Goal: Information Seeking & Learning: Compare options

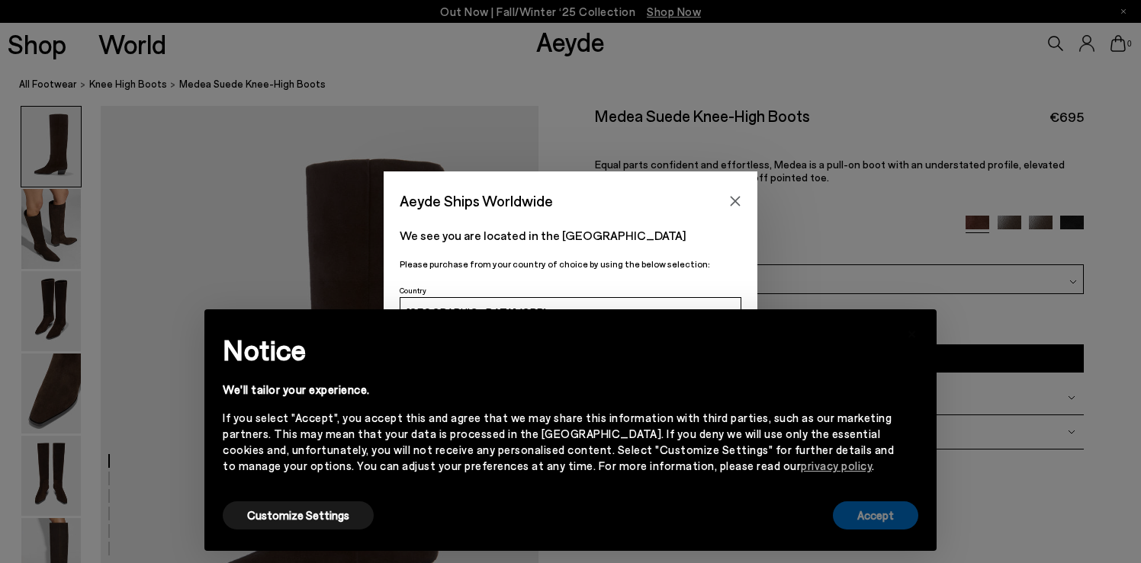
click at [883, 515] on button "Accept" at bounding box center [875, 516] width 85 height 28
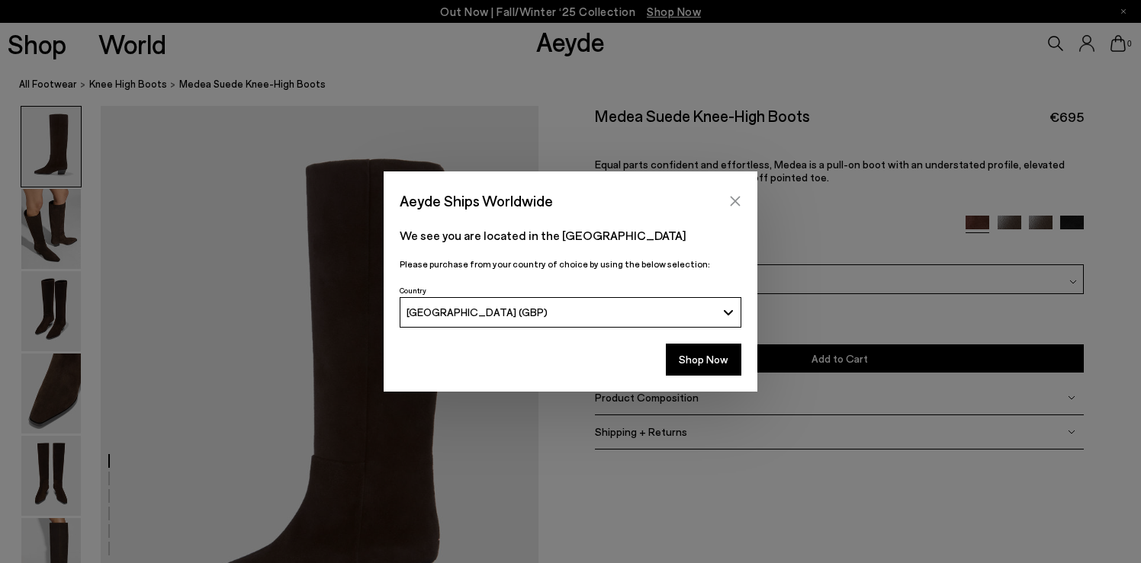
click at [736, 198] on icon "Close" at bounding box center [735, 201] width 10 height 10
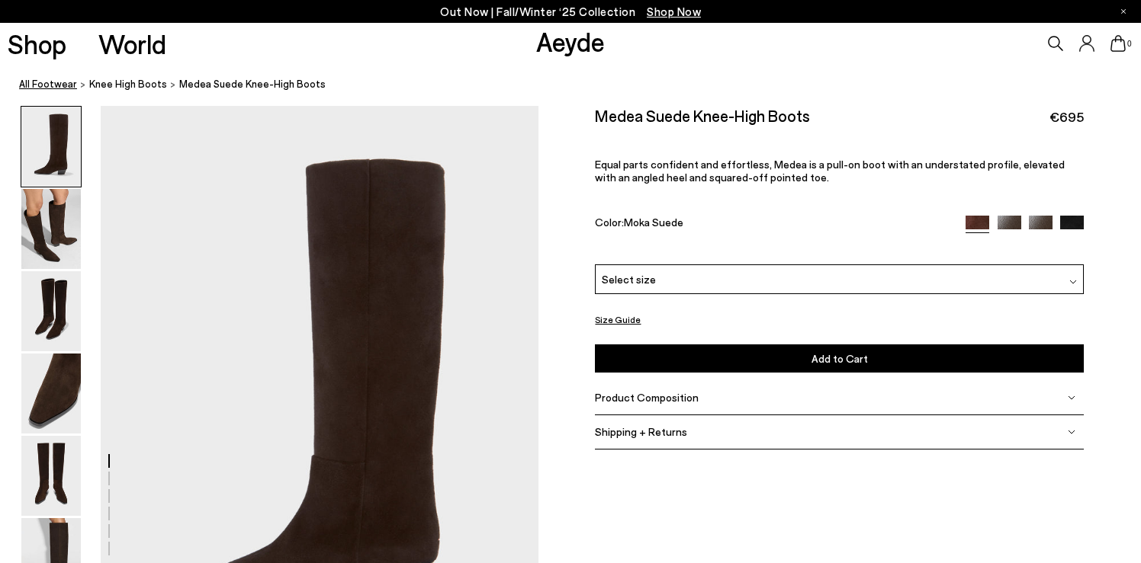
click at [31, 79] on link "All Footwear" at bounding box center [48, 84] width 58 height 16
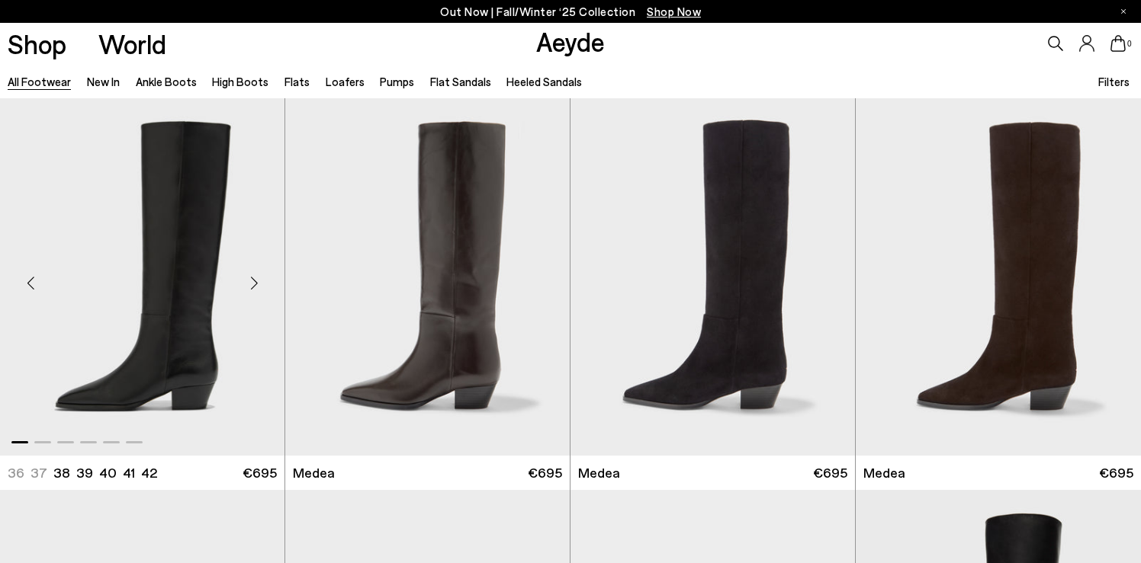
click at [250, 278] on div "Next slide" at bounding box center [254, 284] width 46 height 46
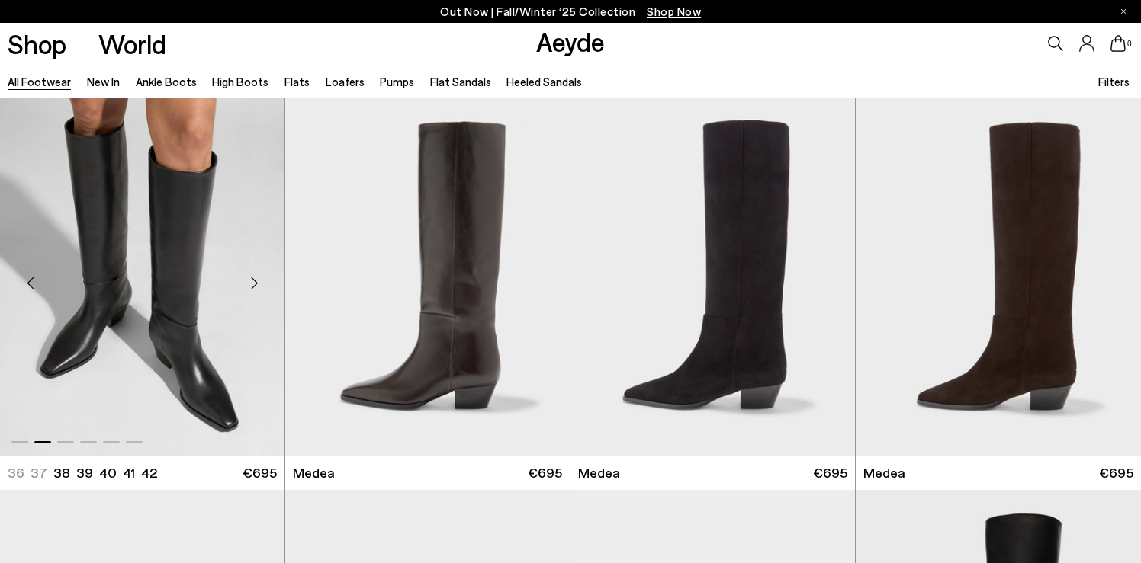
click at [250, 278] on div "Next slide" at bounding box center [254, 284] width 46 height 46
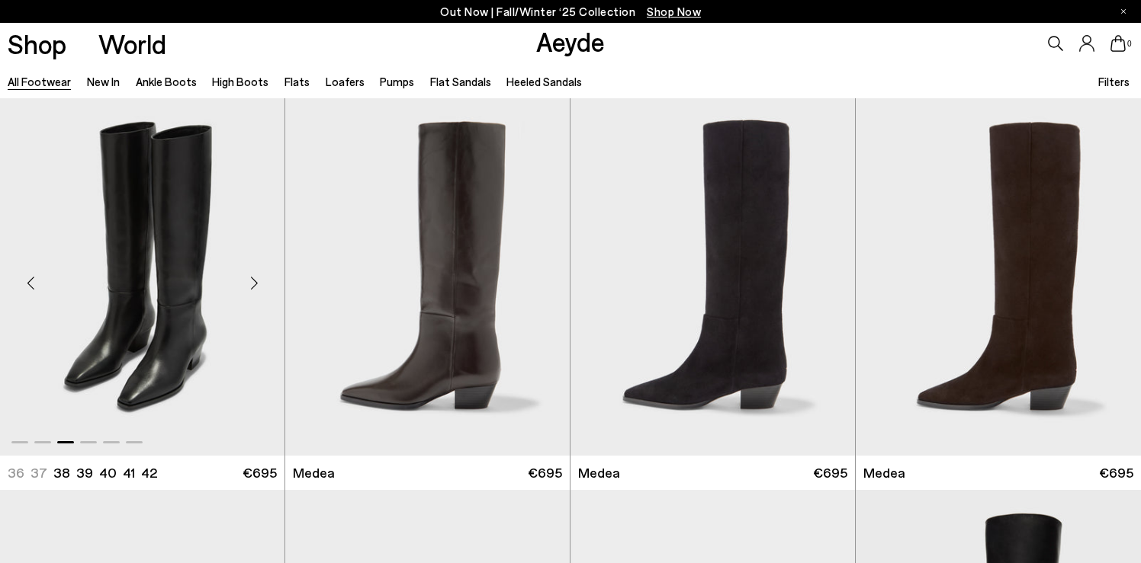
click at [250, 278] on div "Next slide" at bounding box center [254, 284] width 46 height 46
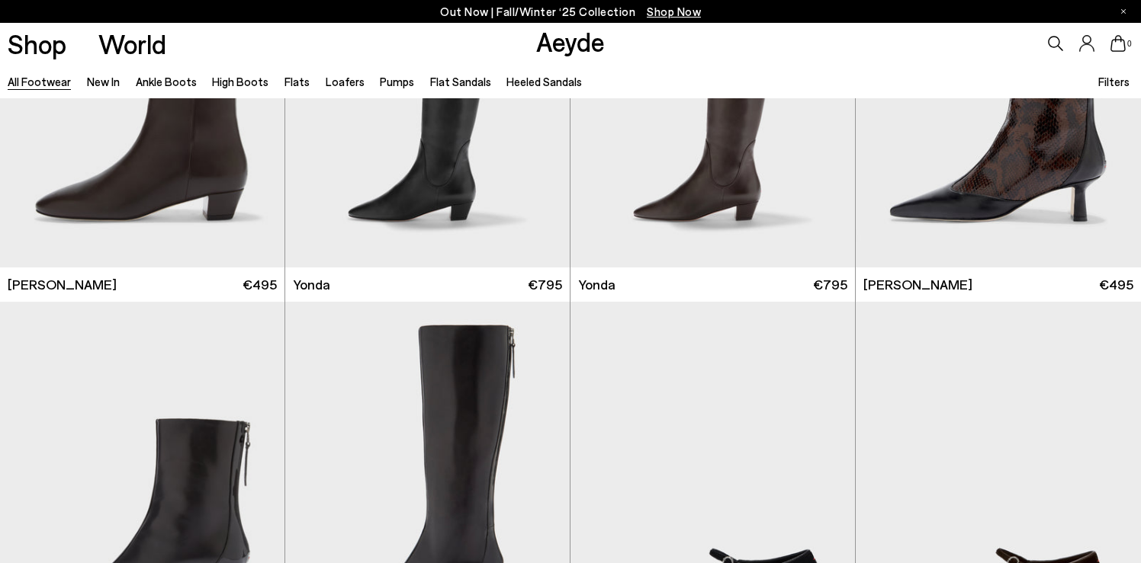
scroll to position [3917, 0]
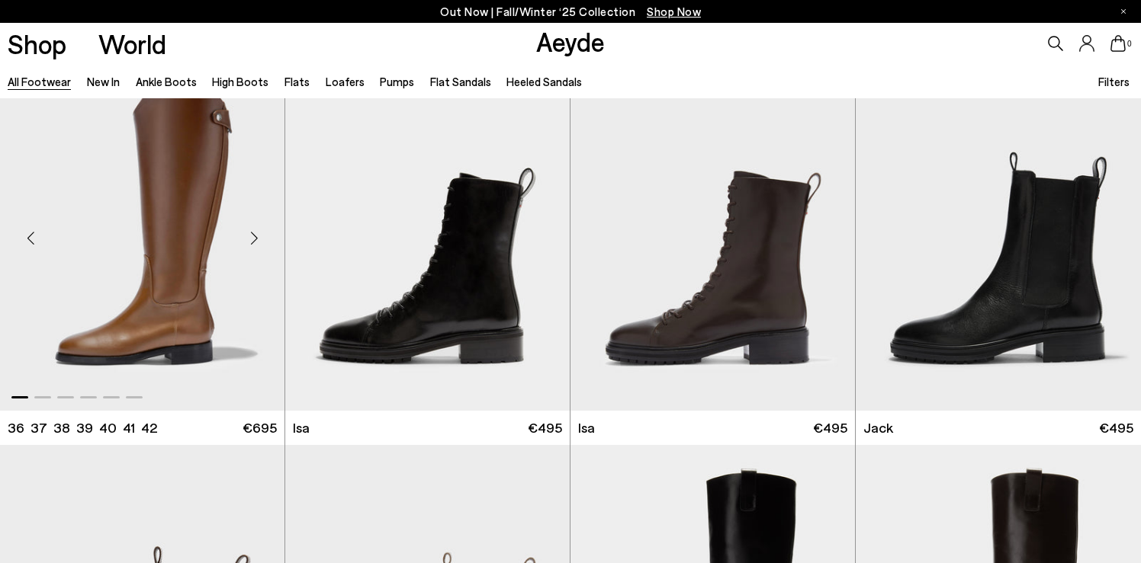
scroll to position [9451, 0]
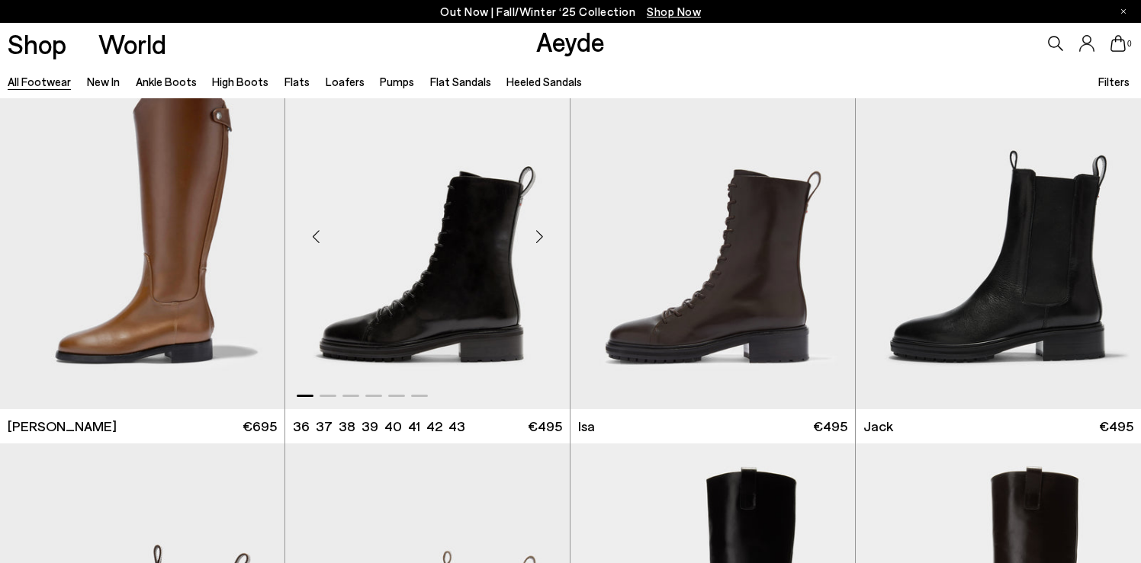
click at [536, 236] on div "Next slide" at bounding box center [539, 237] width 46 height 46
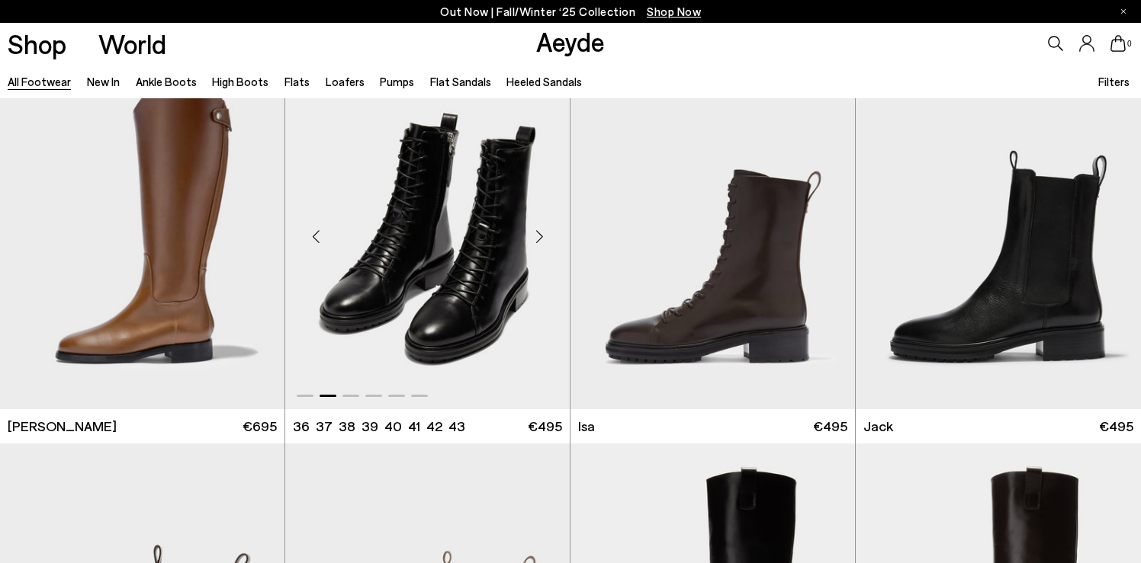
click at [536, 236] on div "Next slide" at bounding box center [539, 237] width 46 height 46
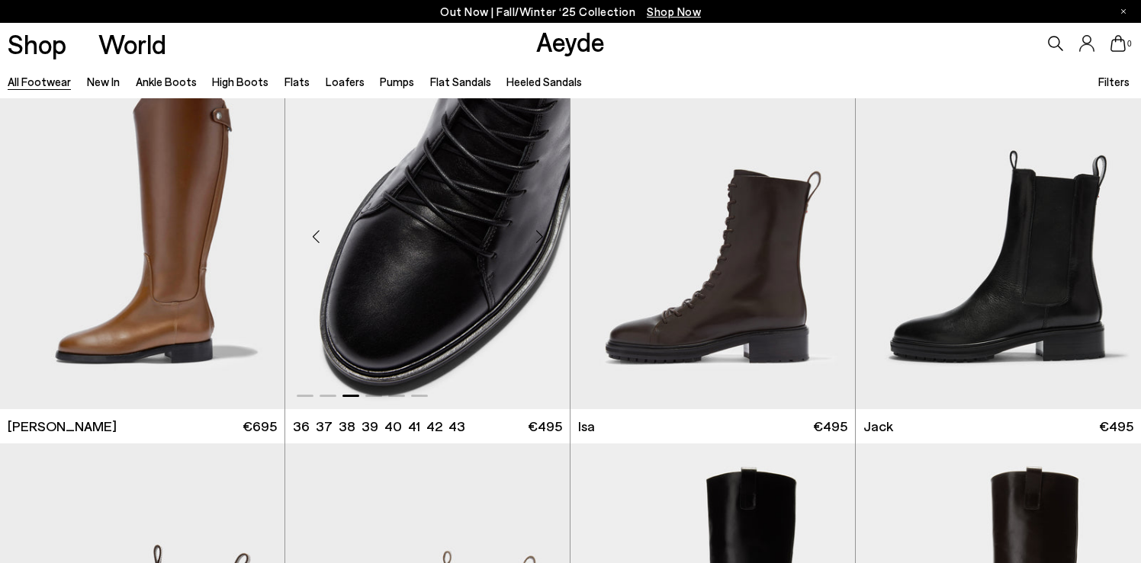
click at [536, 236] on div "Next slide" at bounding box center [539, 237] width 46 height 46
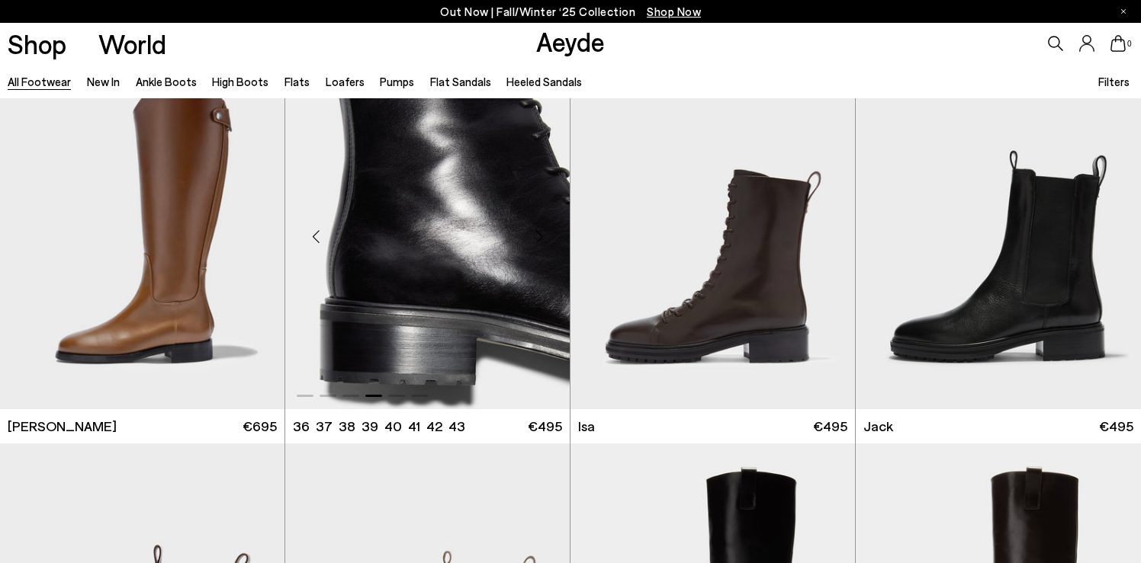
click at [536, 236] on div "Next slide" at bounding box center [539, 237] width 46 height 46
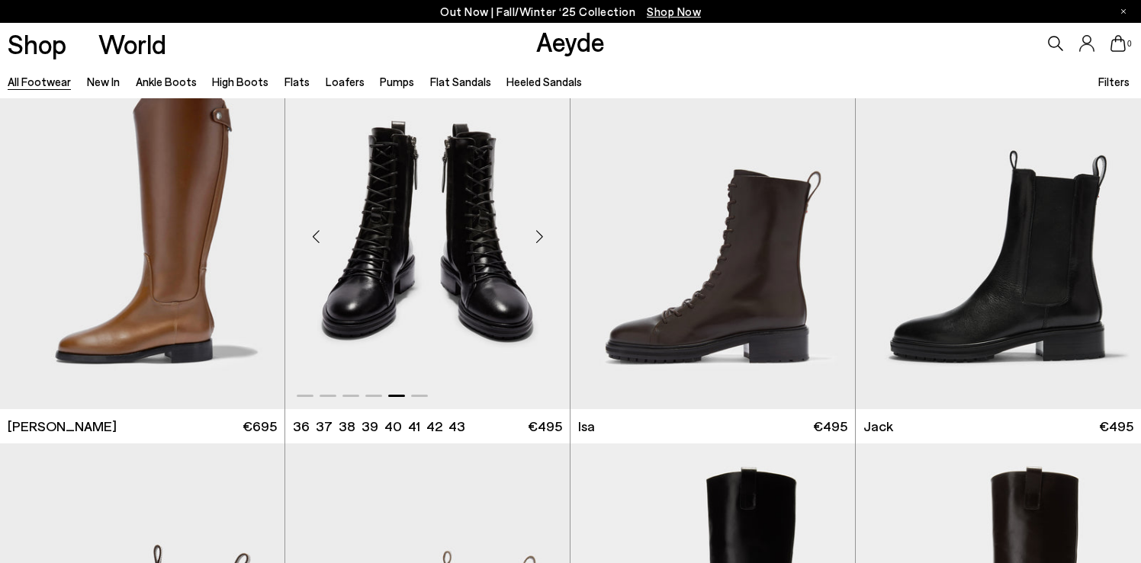
click at [536, 236] on div "Next slide" at bounding box center [539, 237] width 46 height 46
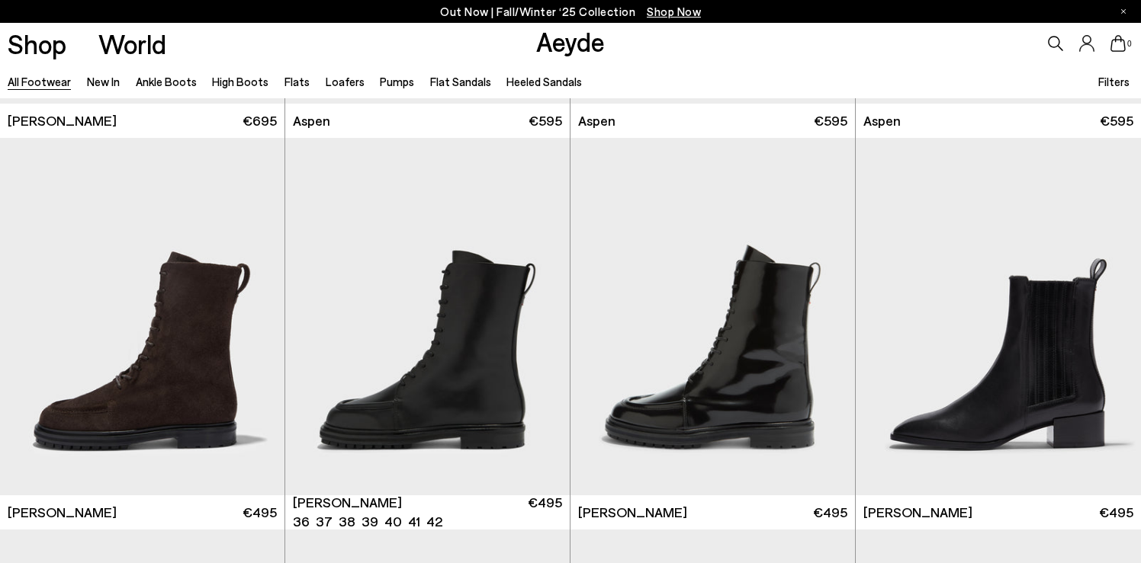
scroll to position [10542, 0]
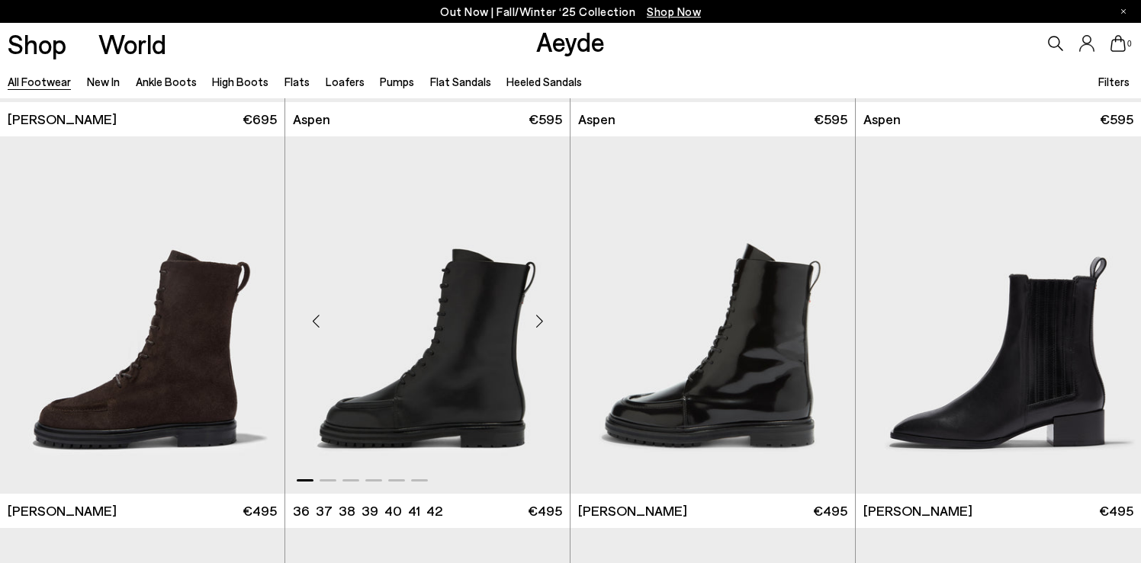
click at [542, 320] on div "Next slide" at bounding box center [539, 322] width 46 height 46
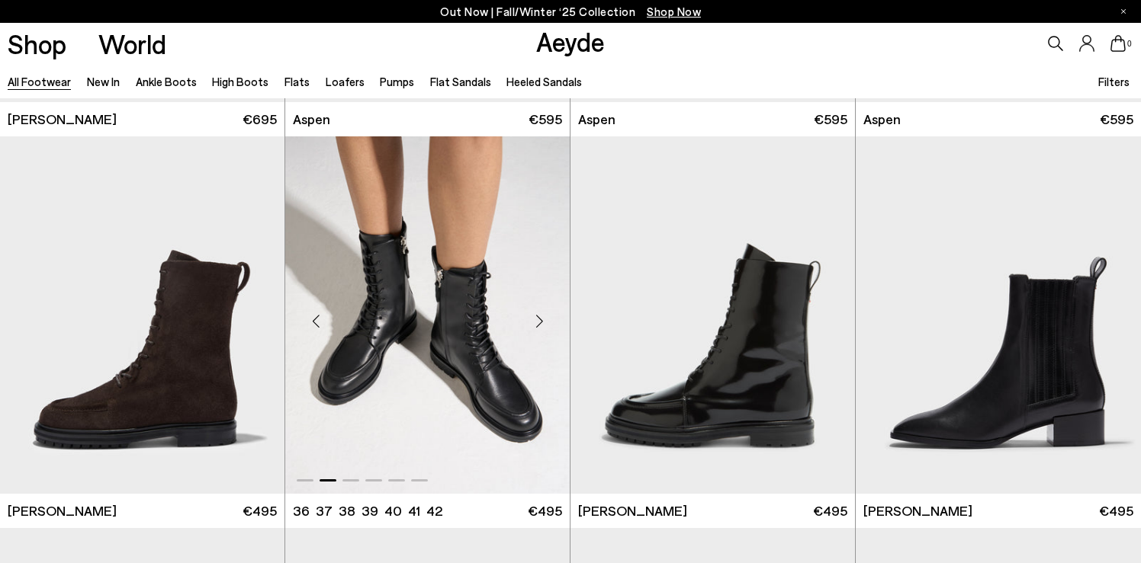
click at [542, 320] on div "Next slide" at bounding box center [539, 322] width 46 height 46
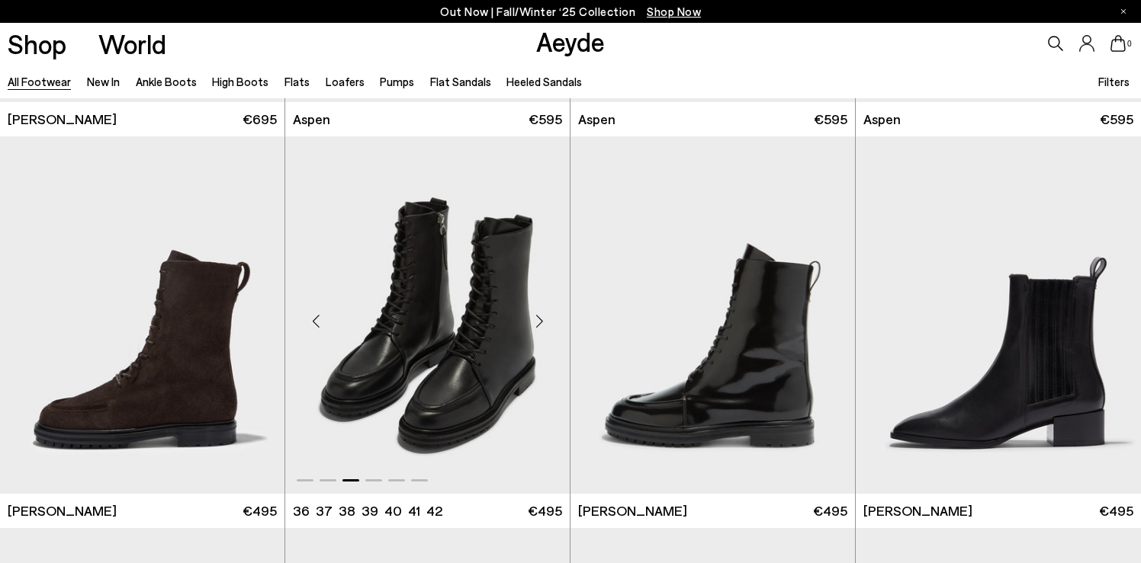
click at [542, 320] on div "Next slide" at bounding box center [539, 322] width 46 height 46
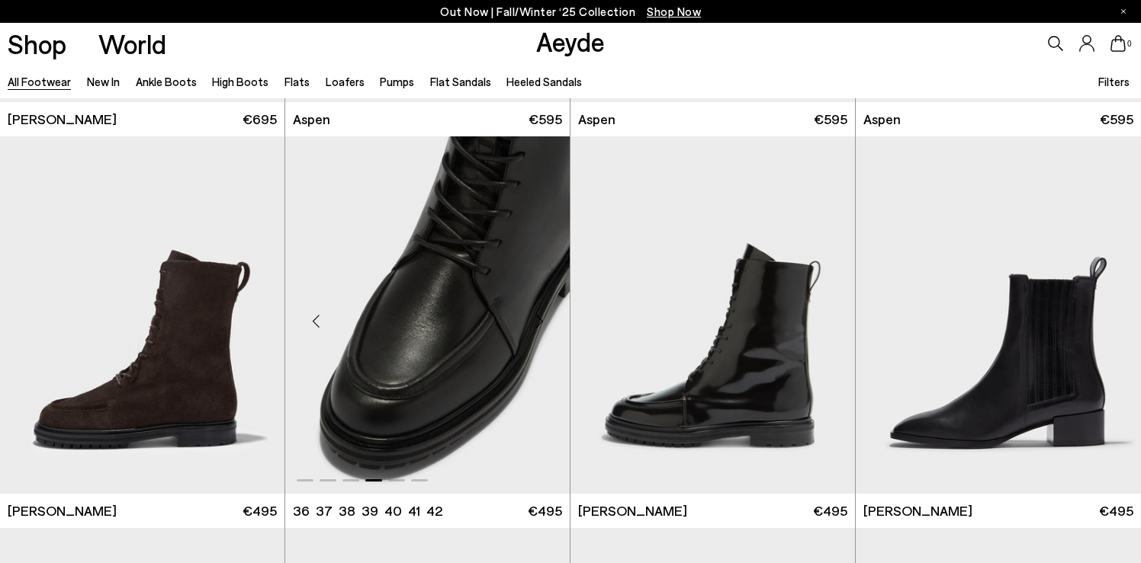
click at [542, 320] on div "Next slide" at bounding box center [539, 322] width 46 height 46
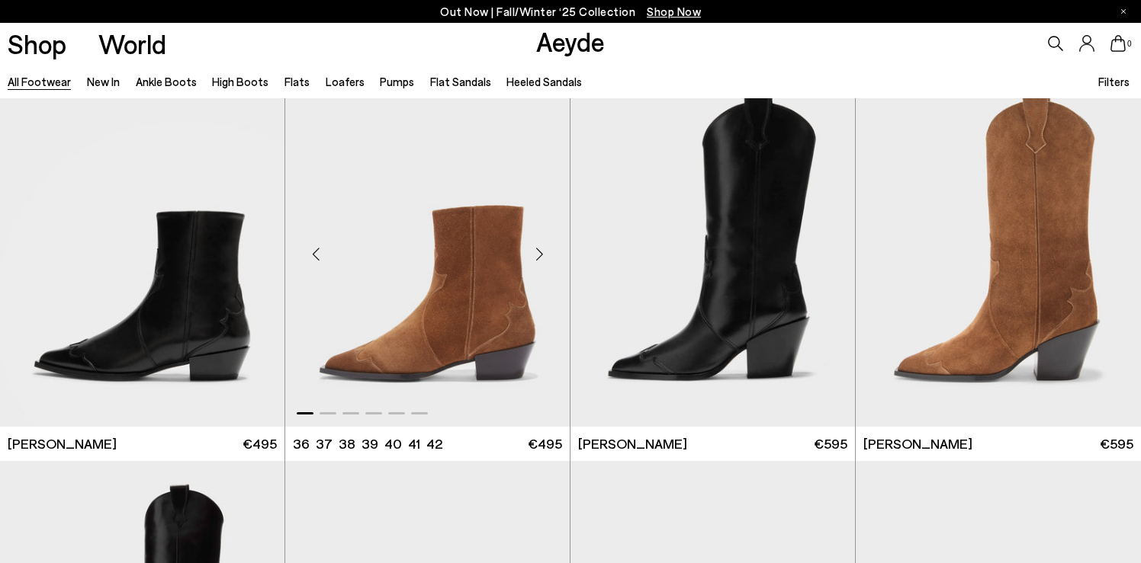
scroll to position [11775, 0]
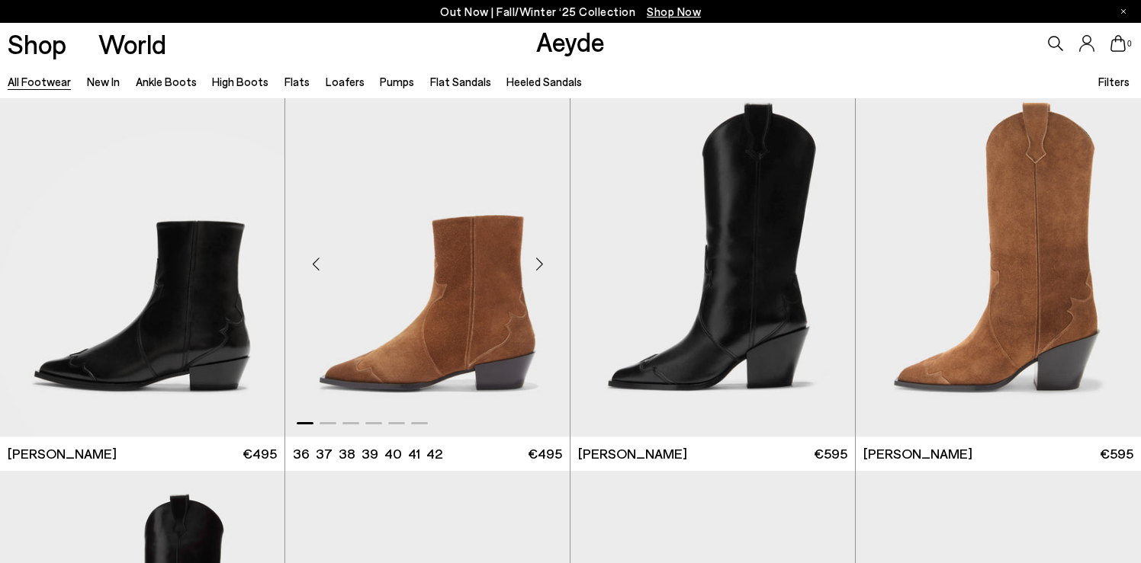
click at [538, 266] on div "Next slide" at bounding box center [539, 264] width 46 height 46
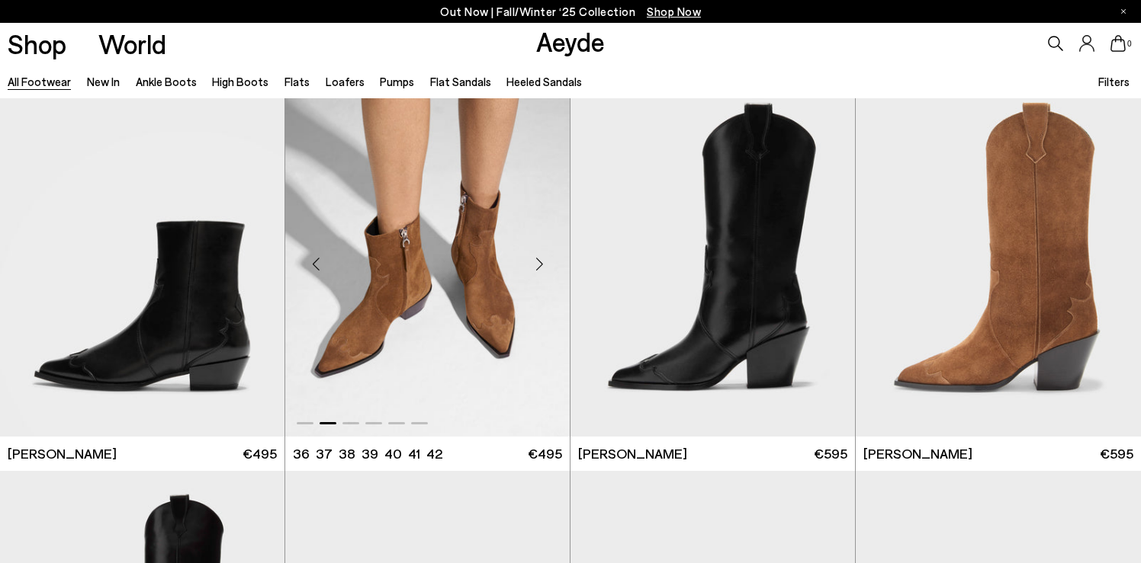
click at [538, 266] on div "Next slide" at bounding box center [539, 264] width 46 height 46
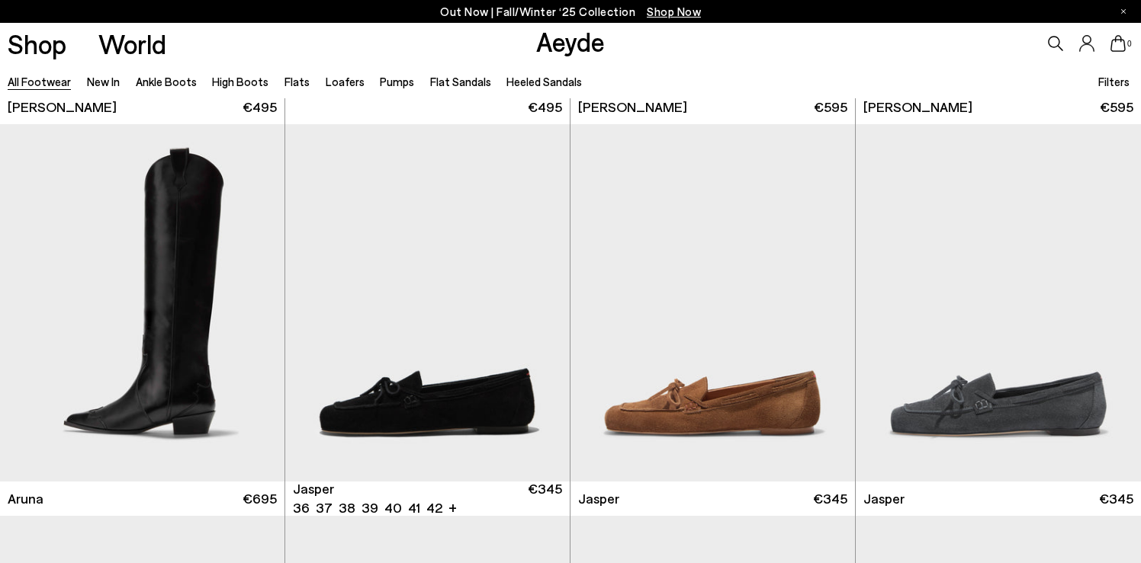
scroll to position [12128, 0]
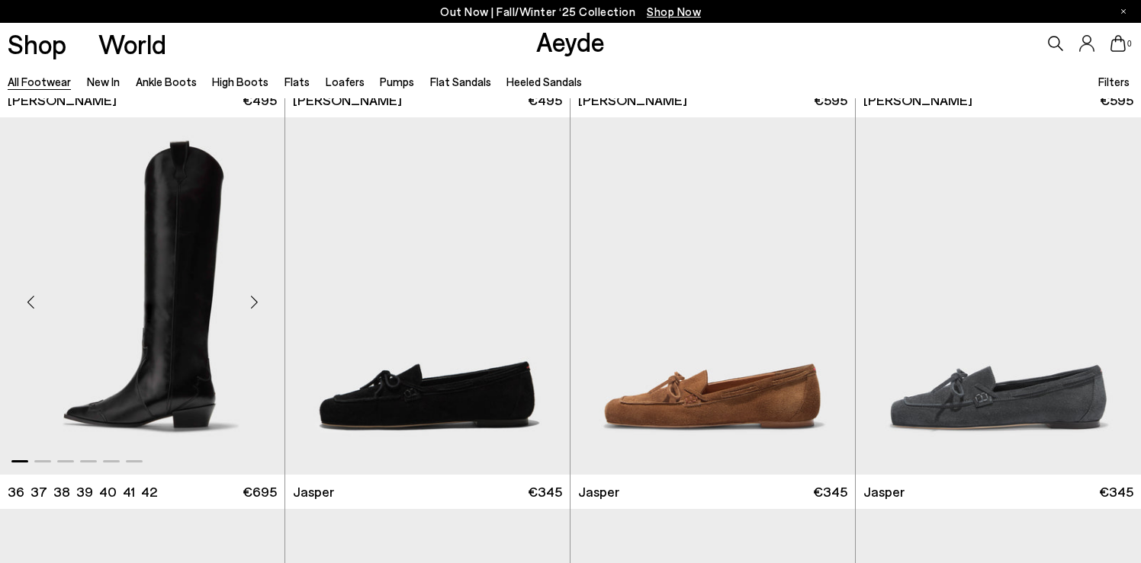
click at [252, 297] on div "Next slide" at bounding box center [254, 302] width 46 height 46
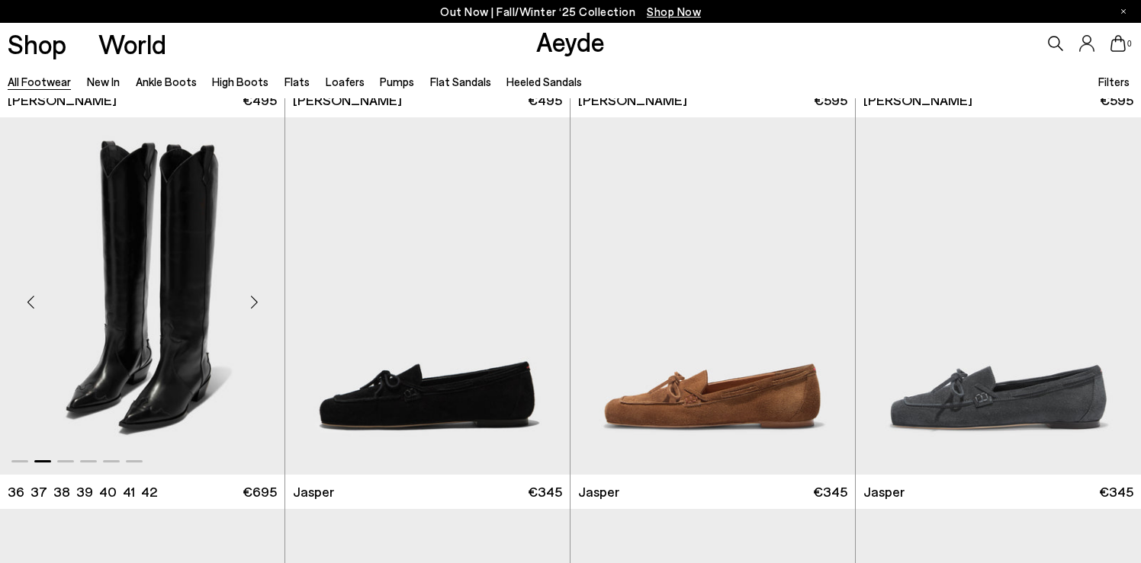
click at [252, 297] on div "Next slide" at bounding box center [254, 302] width 46 height 46
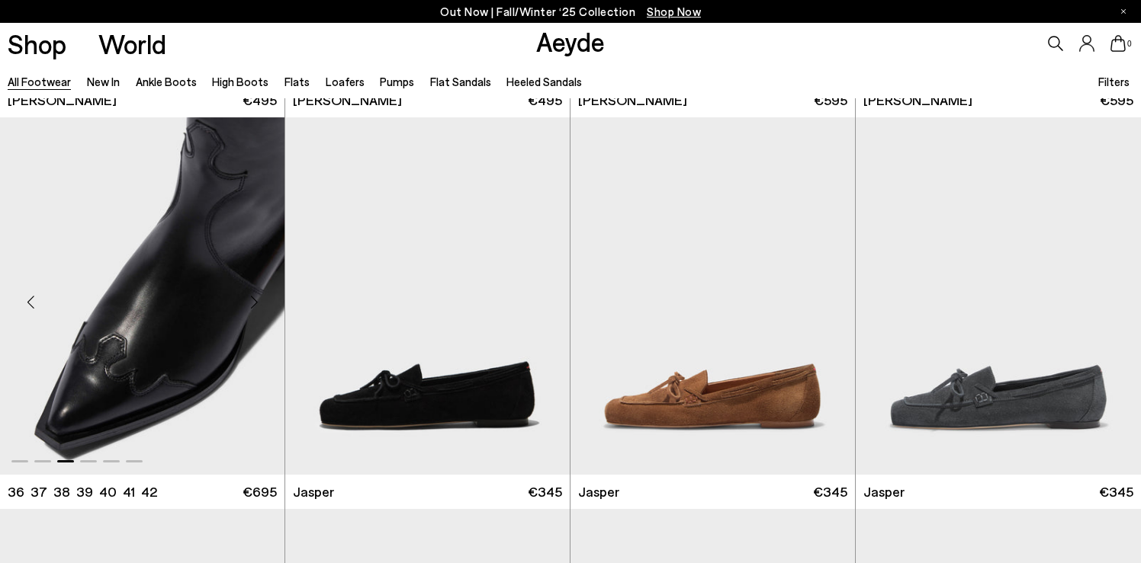
click at [252, 297] on div "Next slide" at bounding box center [254, 302] width 46 height 46
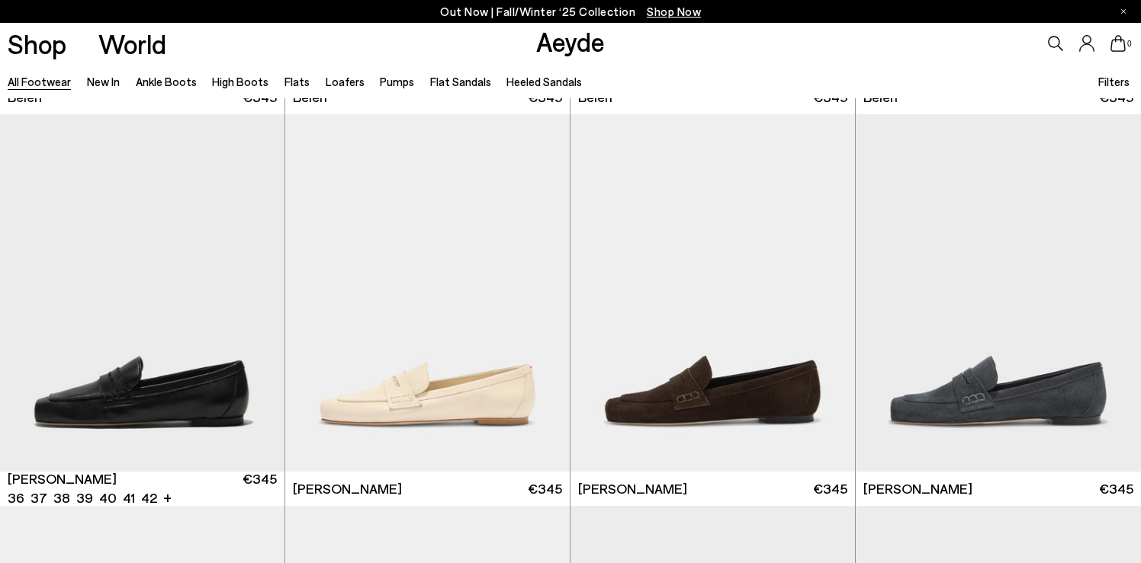
scroll to position [12924, 0]
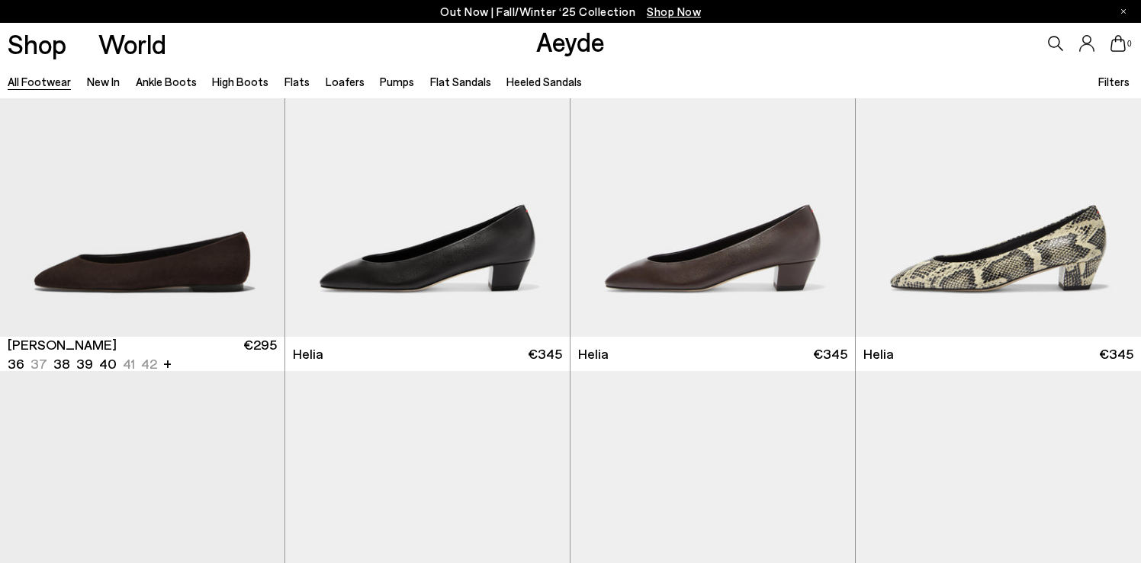
scroll to position [15059, 0]
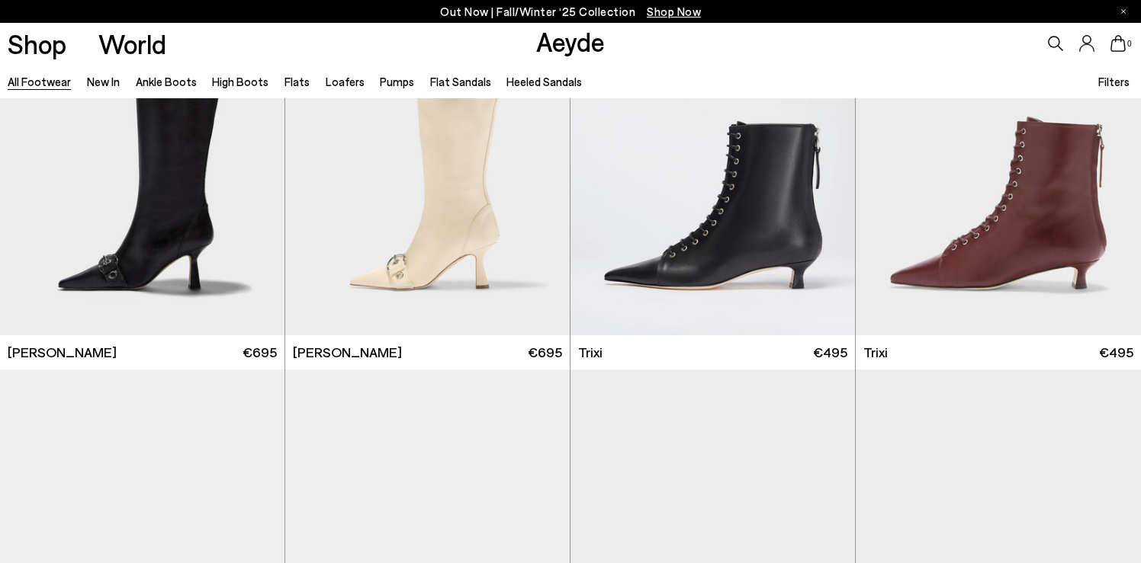
scroll to position [18608, 0]
